Goal: Transaction & Acquisition: Purchase product/service

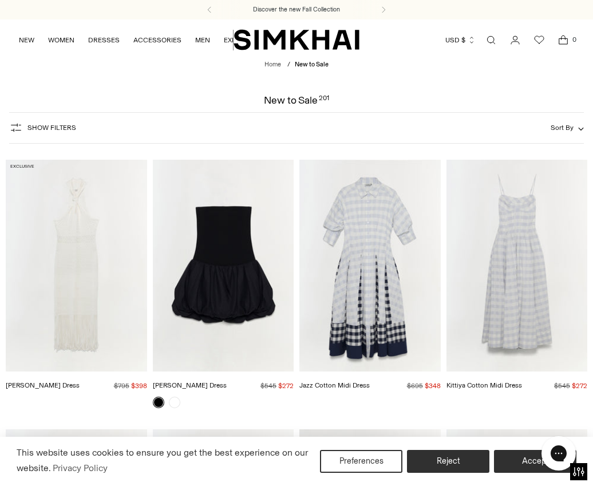
click at [47, 126] on span "Show Filters" at bounding box center [51, 128] width 49 height 8
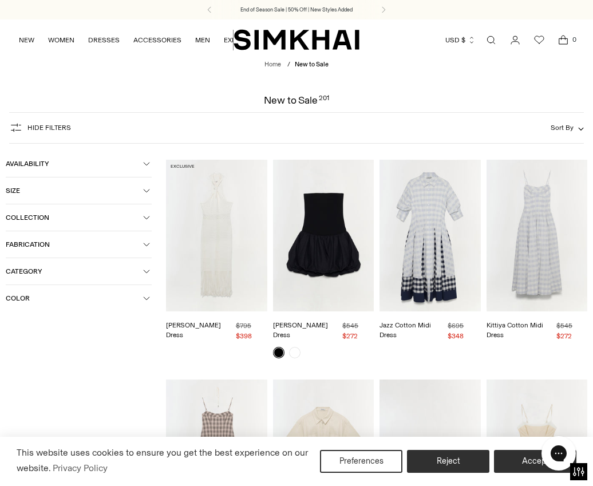
click at [39, 189] on span "Size" at bounding box center [74, 191] width 137 height 8
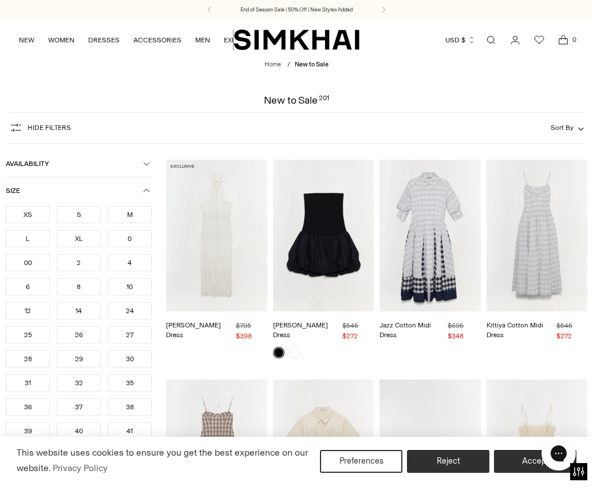
click at [73, 213] on div "S" at bounding box center [79, 214] width 44 height 17
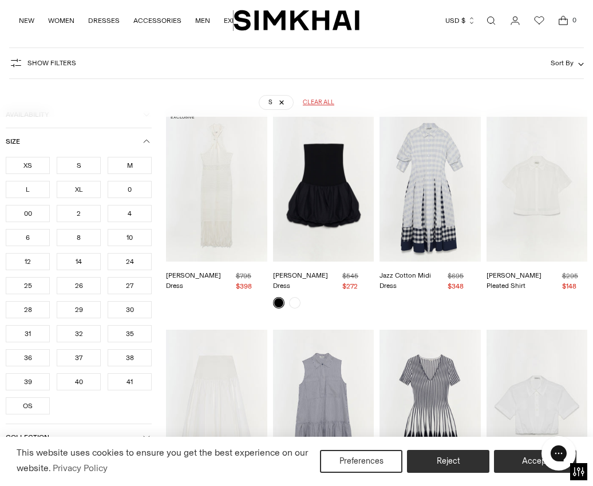
scroll to position [85, 0]
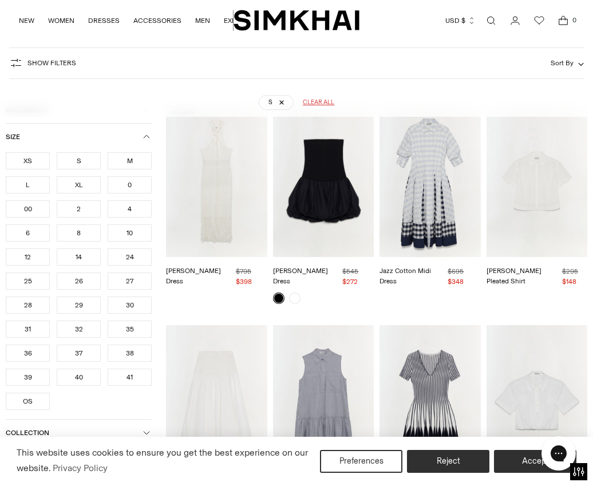
click at [143, 136] on icon "button" at bounding box center [146, 136] width 7 height 7
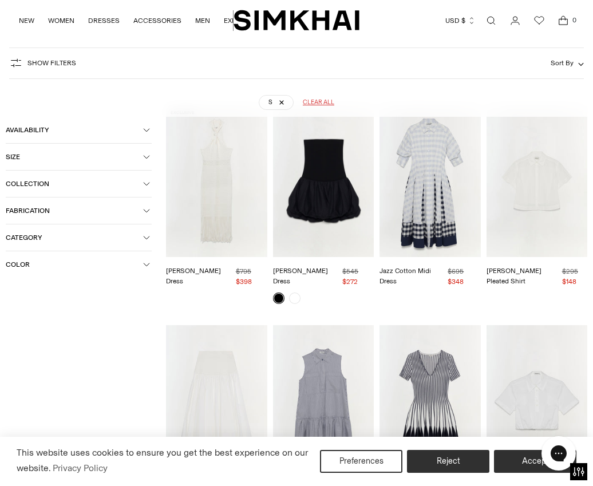
click at [44, 196] on button "Collection" at bounding box center [79, 184] width 146 height 26
click at [46, 243] on button "Fabrication" at bounding box center [79, 249] width 146 height 26
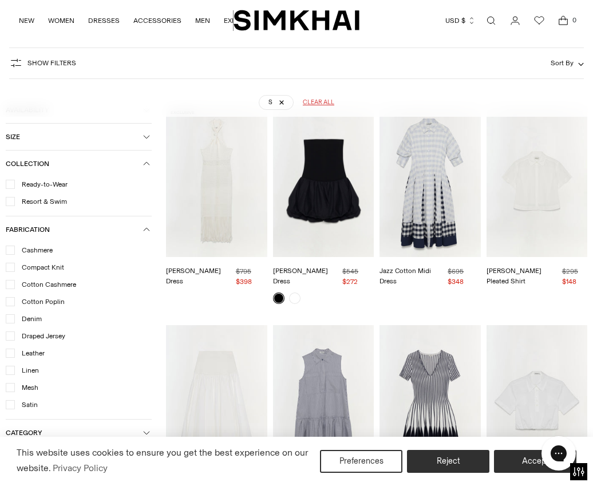
click at [140, 231] on span "Fabrication" at bounding box center [74, 229] width 137 height 8
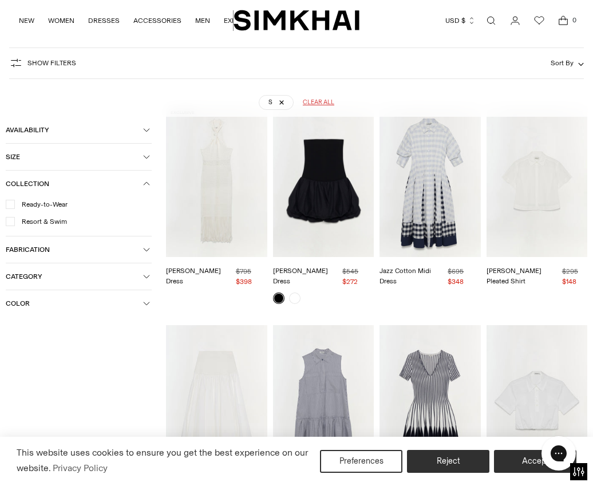
click at [145, 180] on icon "button" at bounding box center [146, 183] width 7 height 7
click at [131, 236] on span "Category" at bounding box center [74, 237] width 137 height 8
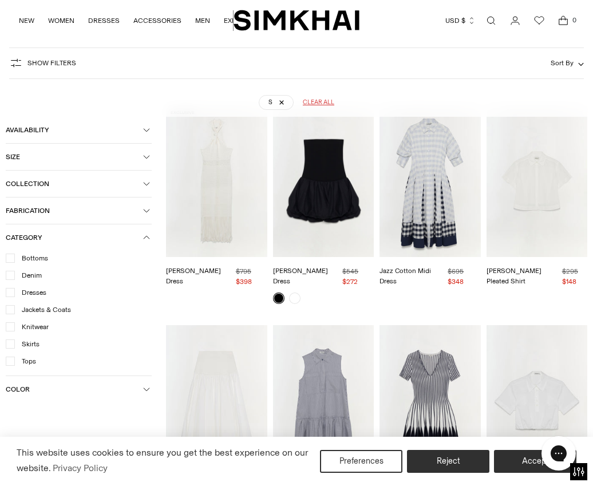
click at [74, 91] on div "S Clear all" at bounding box center [296, 98] width 558 height 29
click at [145, 233] on button "Category" at bounding box center [79, 237] width 146 height 26
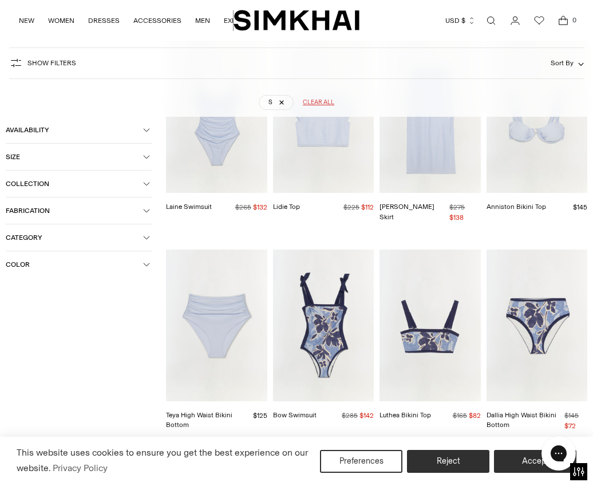
scroll to position [2324, 0]
